Goal: Task Accomplishment & Management: Manage account settings

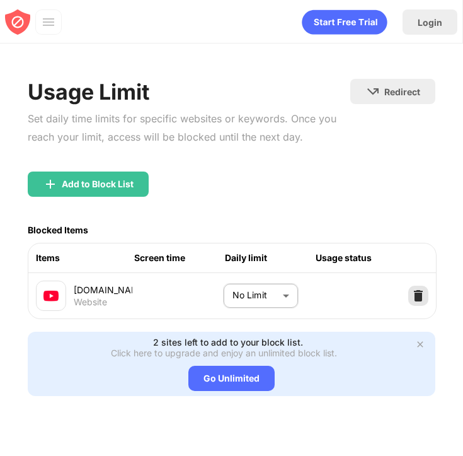
click at [419, 297] on img at bounding box center [418, 295] width 13 height 13
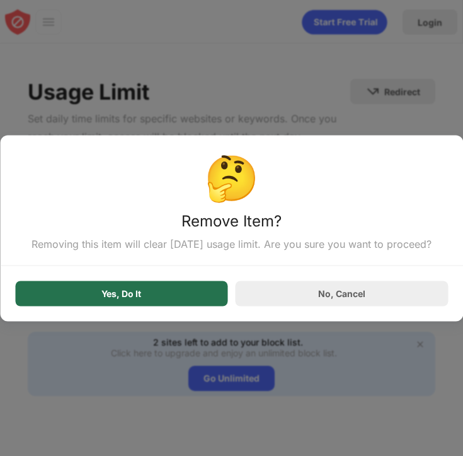
click at [152, 286] on div "Yes, Do It" at bounding box center [121, 293] width 213 height 25
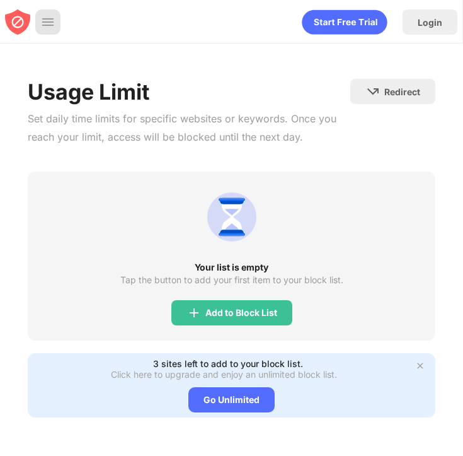
click at [47, 31] on div at bounding box center [47, 21] width 25 height 25
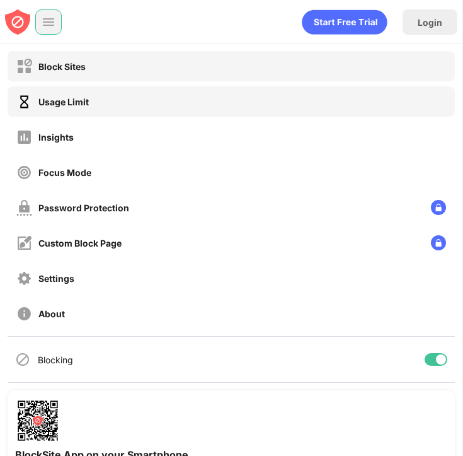
click at [79, 71] on div "Block Sites" at bounding box center [50, 67] width 69 height 16
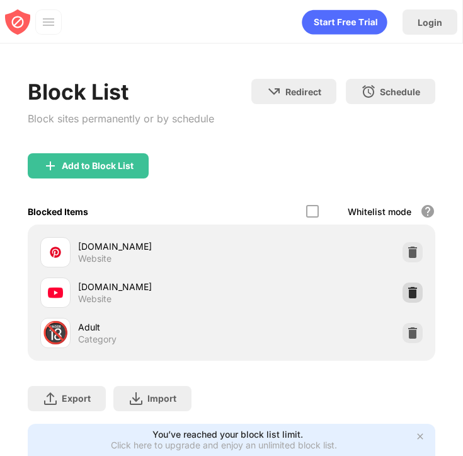
click at [407, 296] on img at bounding box center [413, 292] width 13 height 13
